Goal: Task Accomplishment & Management: Use online tool/utility

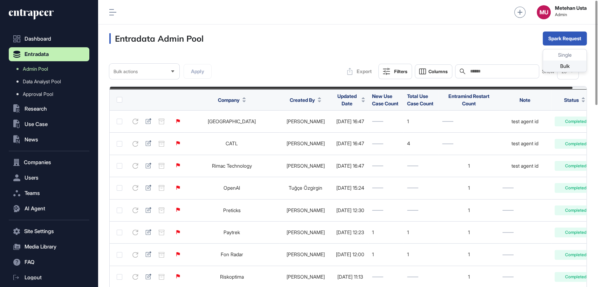
click at [558, 65] on div "Bulk" at bounding box center [564, 66] width 43 height 11
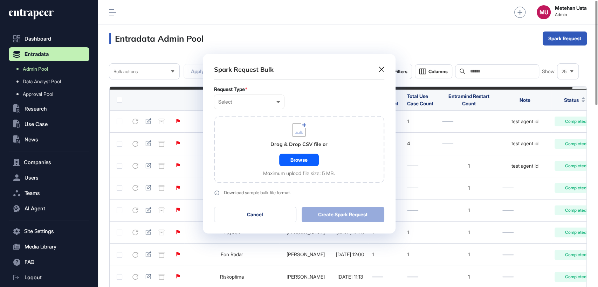
scroll to position [0, 3]
click at [264, 100] on div "Select" at bounding box center [249, 102] width 62 height 6
click at [0, 0] on div "Company" at bounding box center [0, 0] width 0 height 0
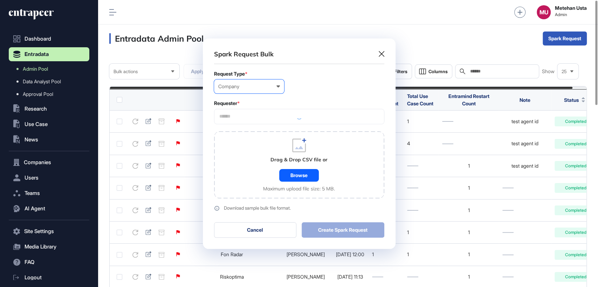
scroll to position [210, 193]
click at [267, 117] on input "text" at bounding box center [299, 117] width 161 height 6
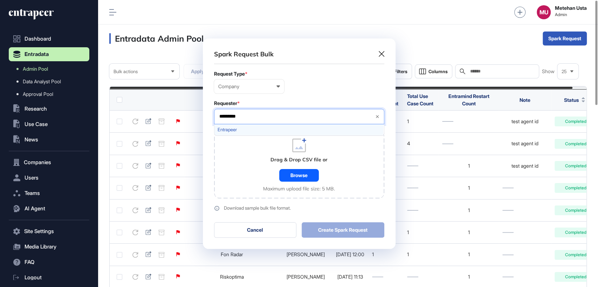
type input "*********"
click at [232, 131] on span "Entrapeer" at bounding box center [299, 129] width 163 height 5
click at [275, 100] on form "Request Type * Company User Company Customer Request ID Requester * Entrapeer *…" at bounding box center [299, 141] width 170 height 140
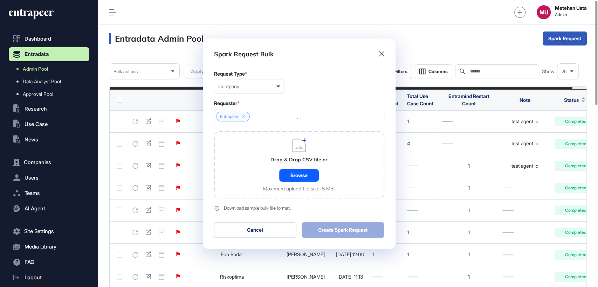
click at [298, 173] on div "Browse" at bounding box center [299, 175] width 40 height 13
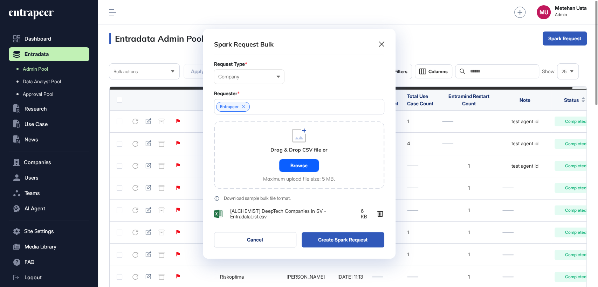
scroll to position [230, 193]
click at [327, 239] on button "Create Spark Request" at bounding box center [343, 239] width 83 height 15
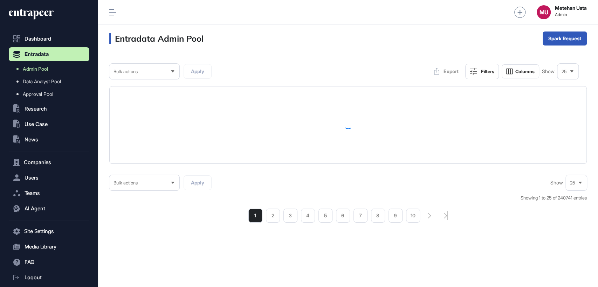
scroll to position [0, 0]
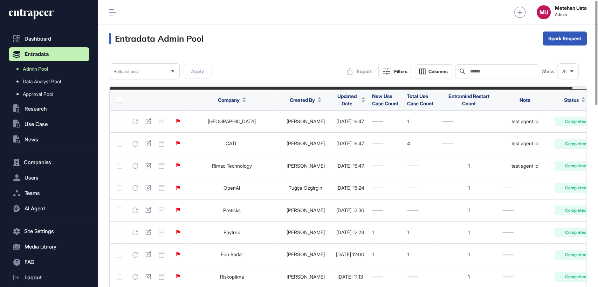
click at [335, 98] on span "Updated Date" at bounding box center [346, 100] width 23 height 15
click at [335, 127] on div "Sort Descending" at bounding box center [345, 129] width 43 height 10
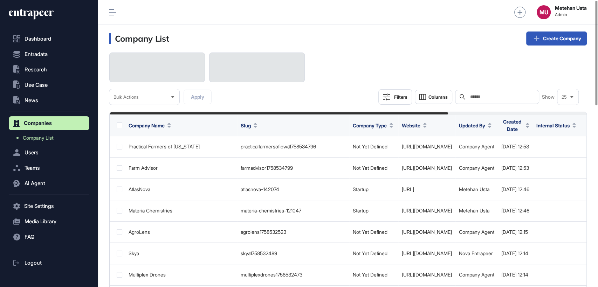
click at [493, 94] on input "text" at bounding box center [502, 97] width 65 height 6
paste input "*******"
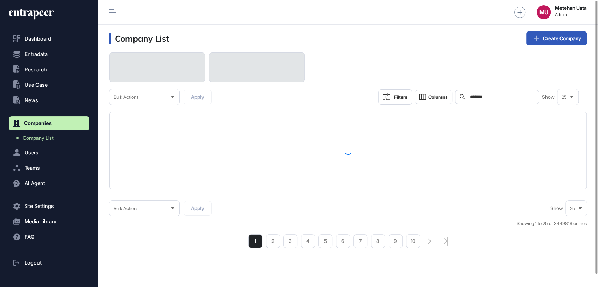
type input "*******"
